Goal: Information Seeking & Learning: Learn about a topic

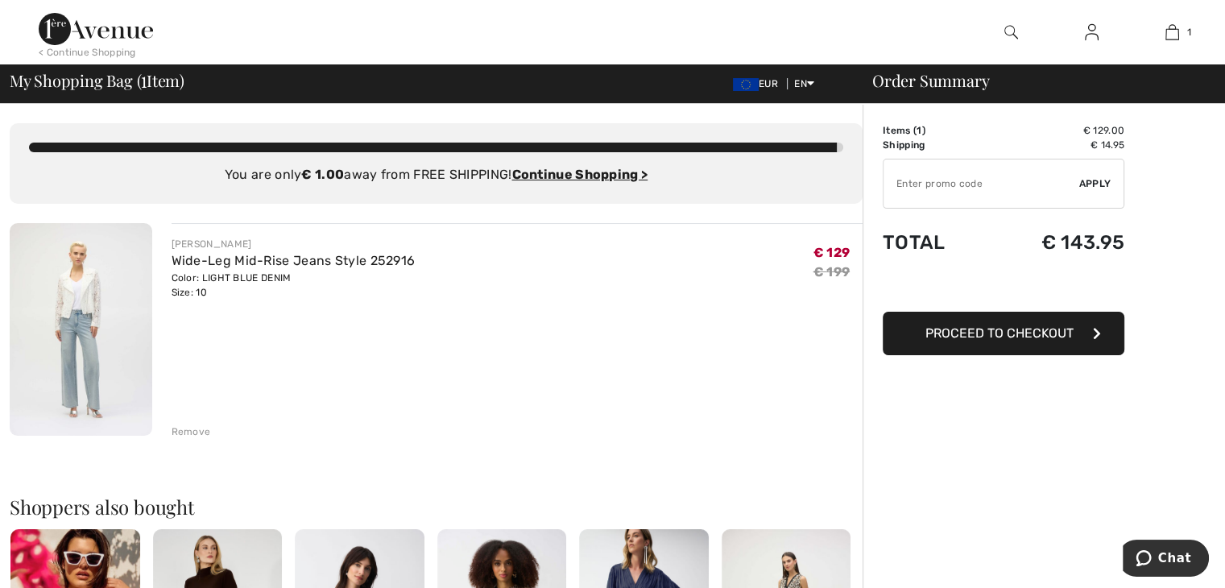
click at [92, 348] on img at bounding box center [81, 329] width 143 height 213
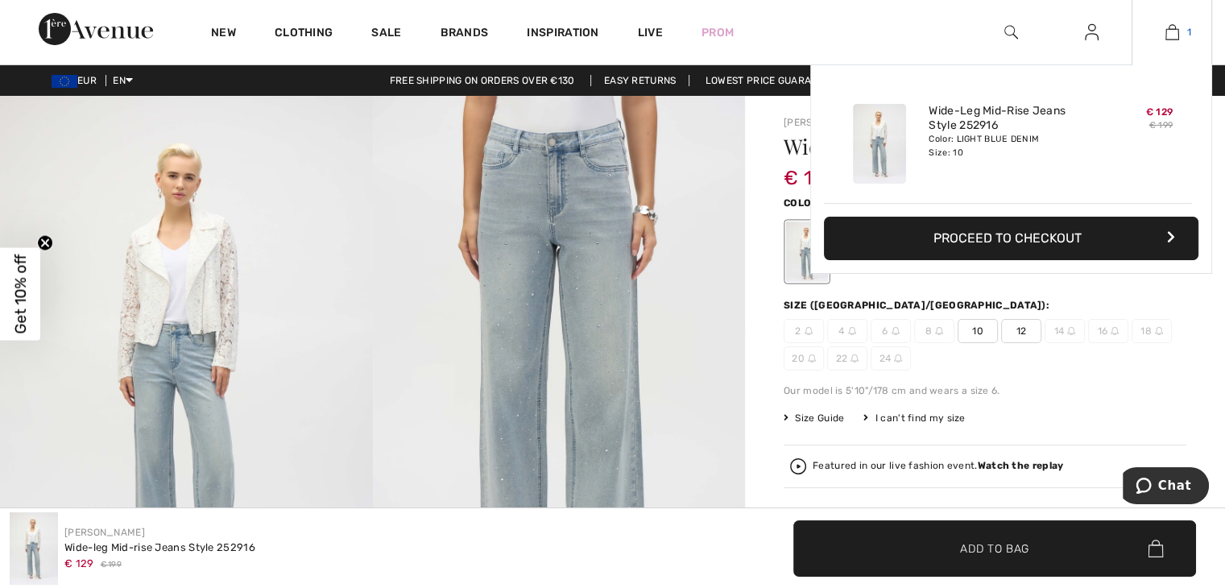
click at [1169, 27] on img at bounding box center [1172, 32] width 14 height 19
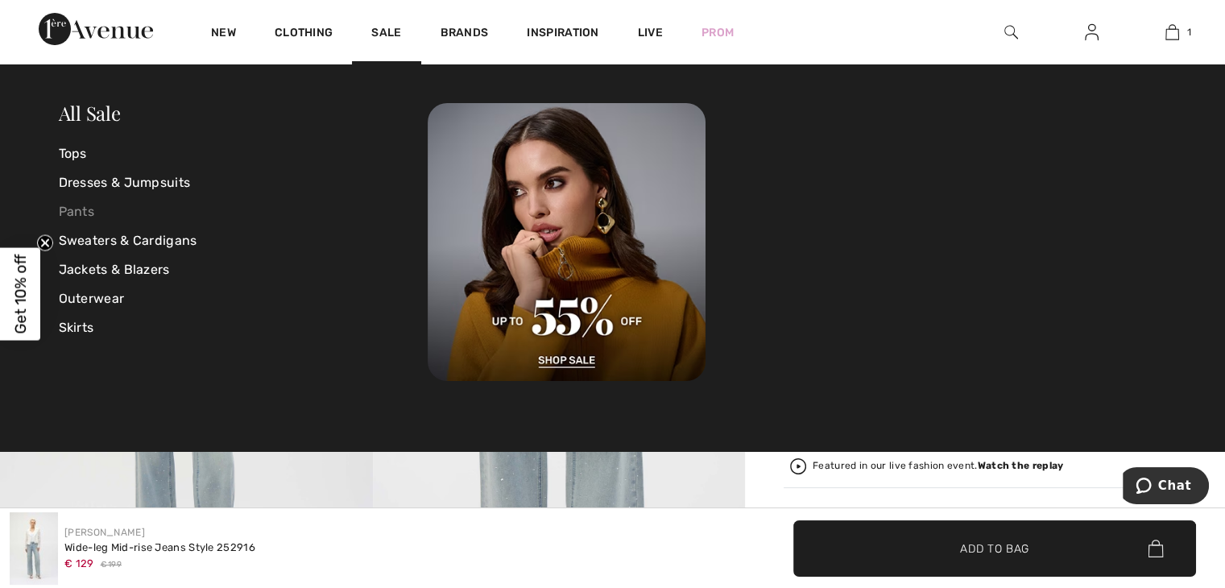
click at [72, 211] on link "Pants" at bounding box center [244, 211] width 370 height 29
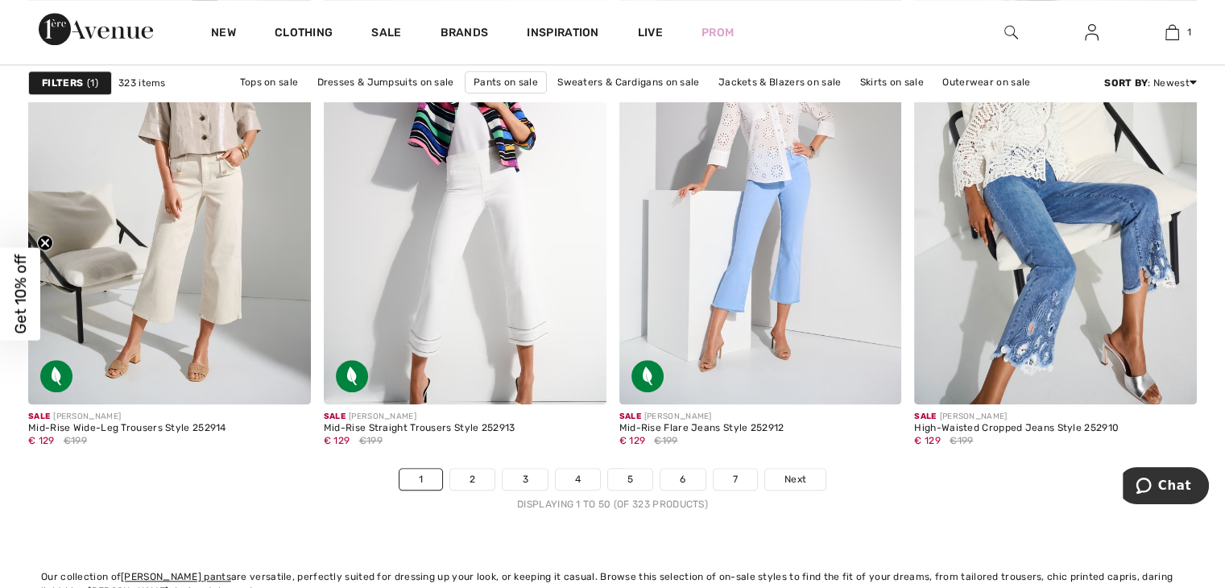
scroll to position [7442, 0]
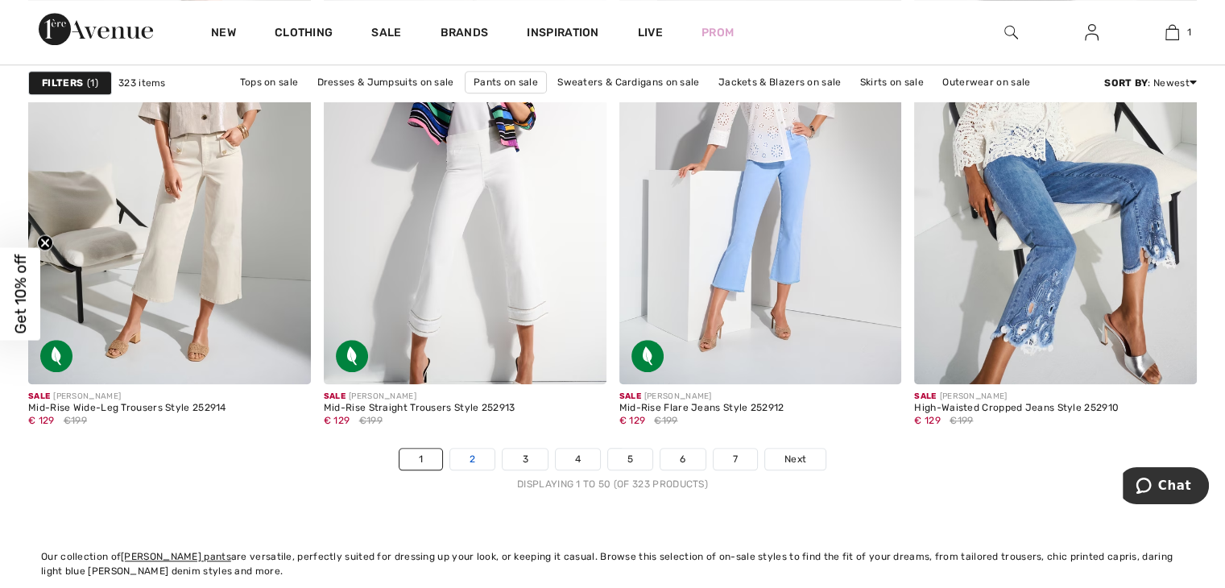
click at [479, 449] on link "2" at bounding box center [472, 459] width 44 height 21
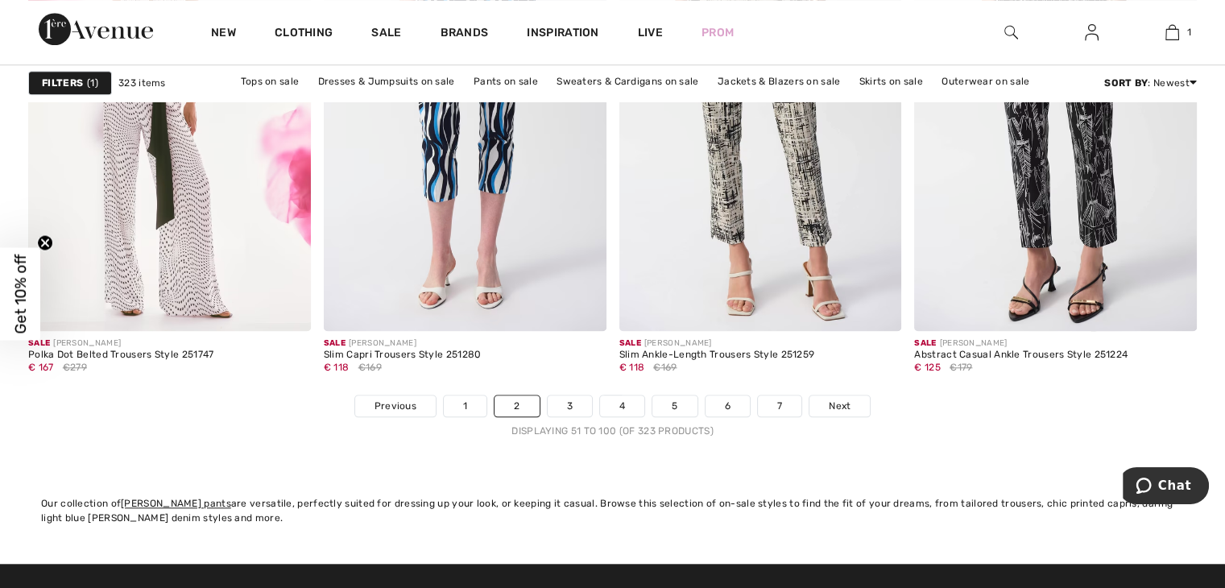
scroll to position [7572, 0]
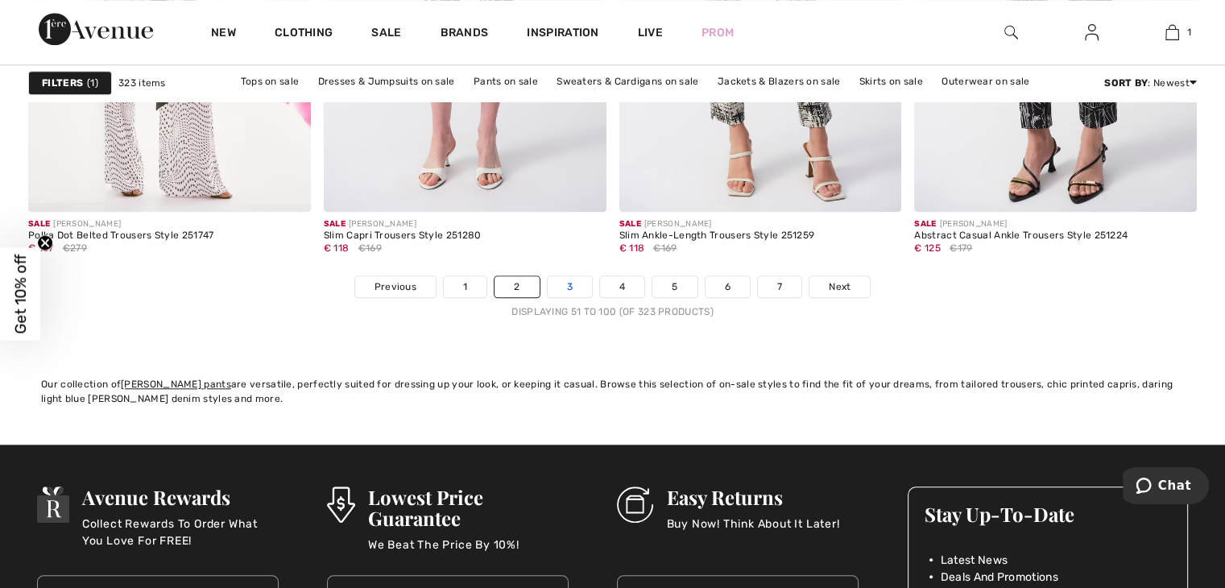
click at [556, 284] on link "3" at bounding box center [570, 286] width 44 height 21
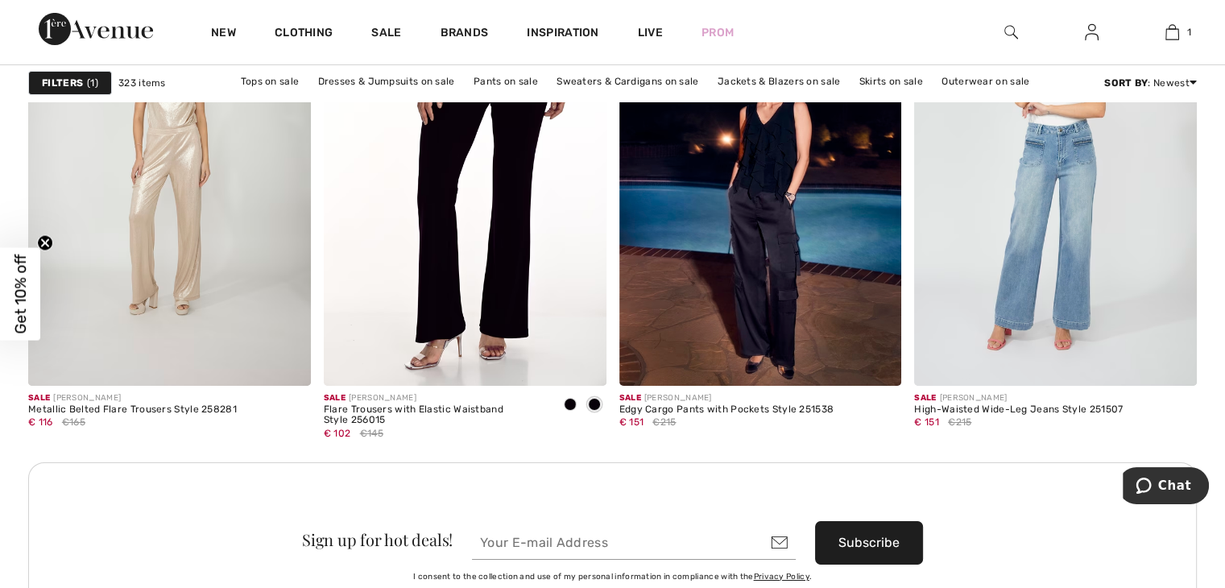
scroll to position [5724, 0]
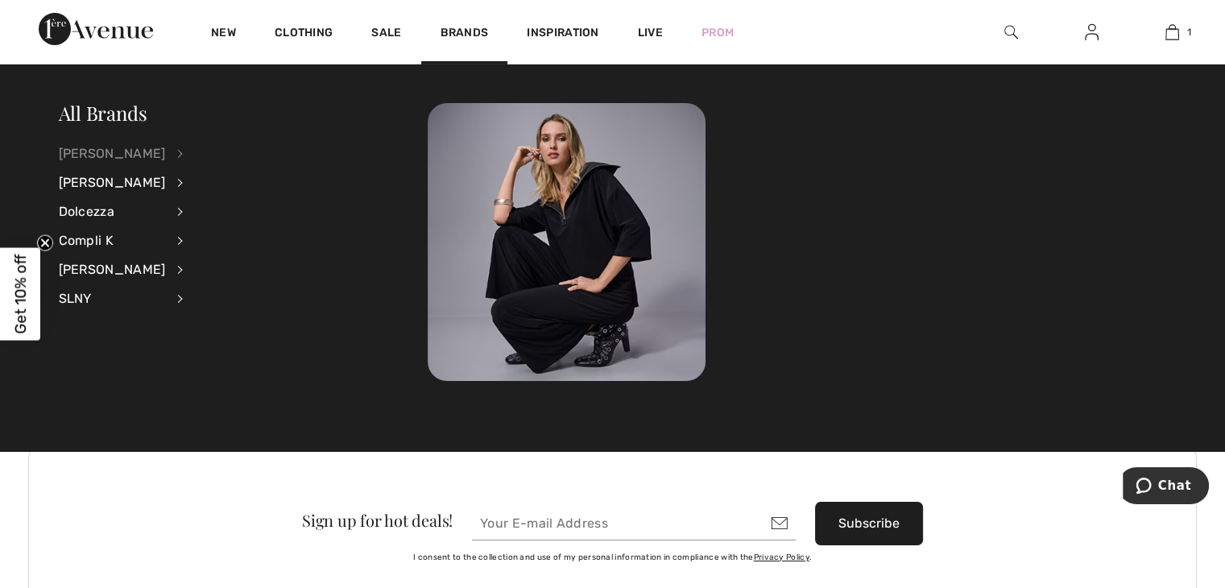
click at [133, 155] on div "[PERSON_NAME]" at bounding box center [112, 153] width 107 height 29
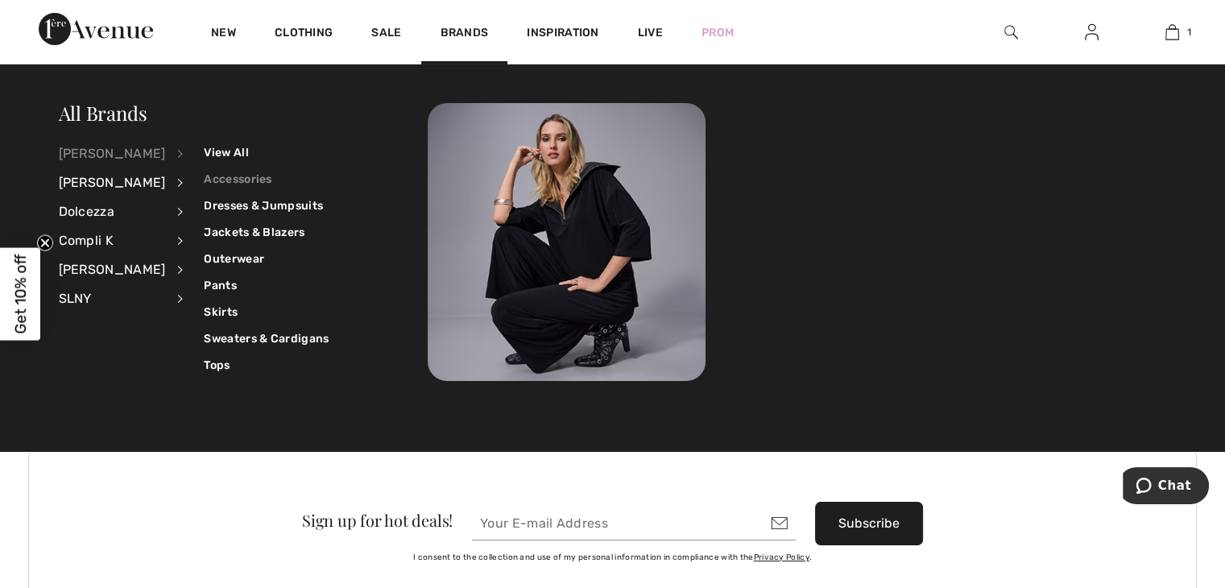
click at [215, 177] on link "Accessories" at bounding box center [266, 179] width 125 height 27
